Goal: Task Accomplishment & Management: Manage account settings

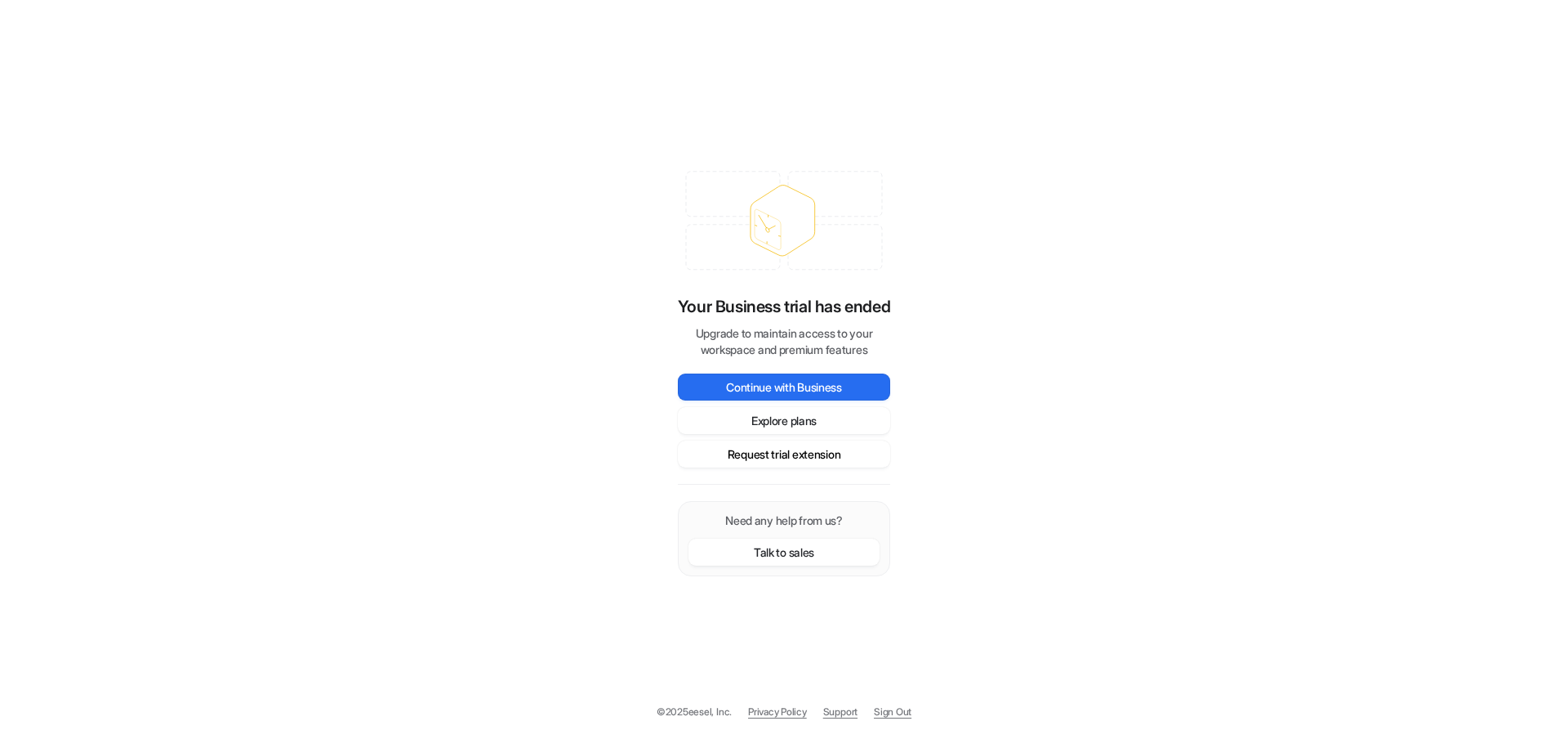
click at [787, 454] on button "Request trial extension" at bounding box center [784, 454] width 212 height 27
click at [817, 458] on button "Request trial extension" at bounding box center [784, 454] width 212 height 27
click at [793, 421] on button "Explore plans" at bounding box center [784, 421] width 212 height 27
